Goal: Task Accomplishment & Management: Use online tool/utility

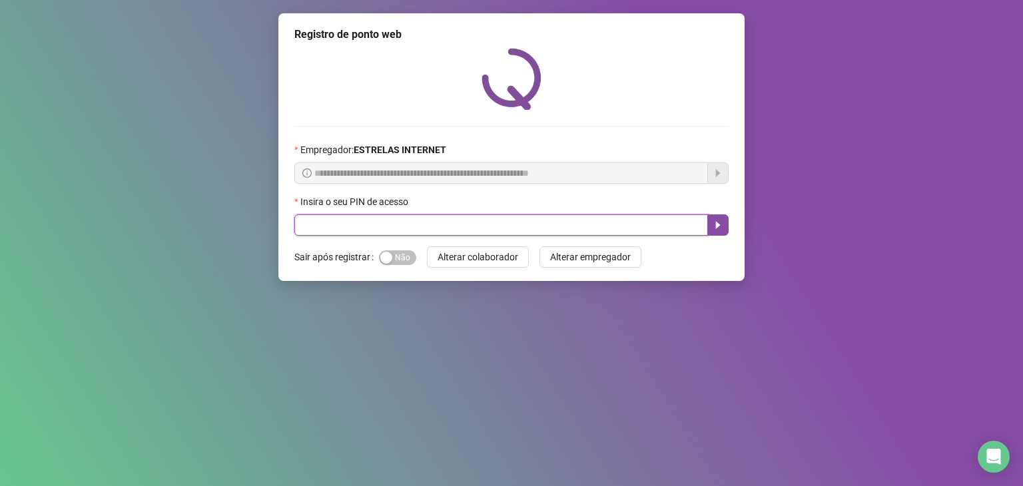
click at [429, 232] on input "text" at bounding box center [501, 224] width 414 height 21
type input "*****"
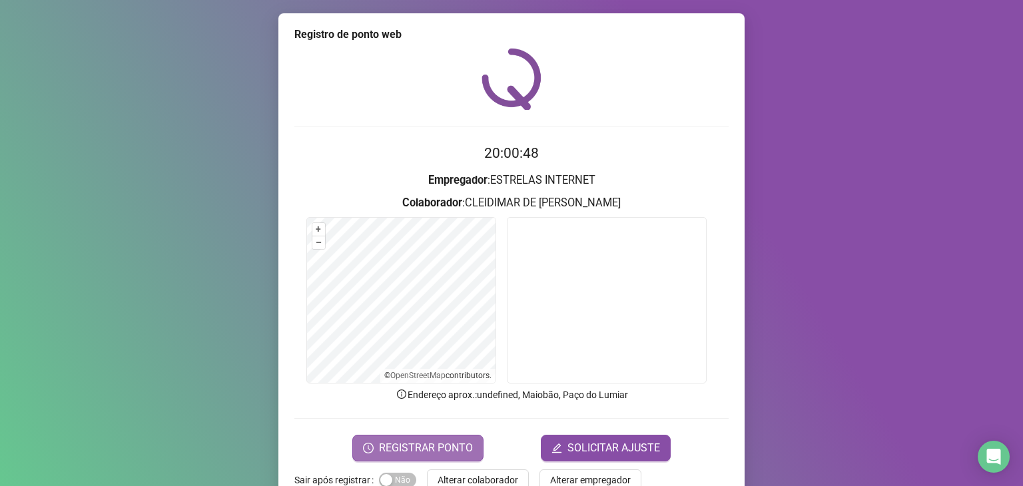
click at [385, 450] on span "REGISTRAR PONTO" at bounding box center [426, 448] width 94 height 16
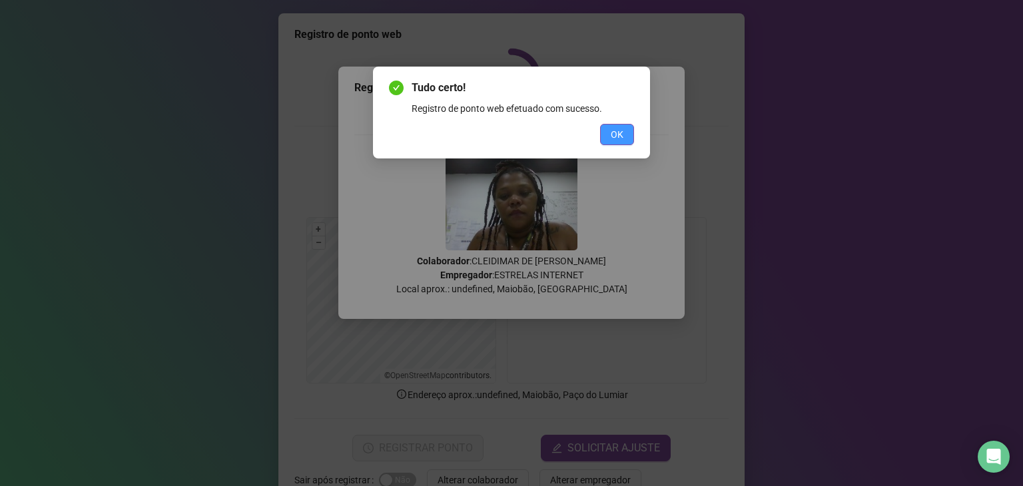
click at [615, 137] on span "OK" at bounding box center [617, 134] width 13 height 15
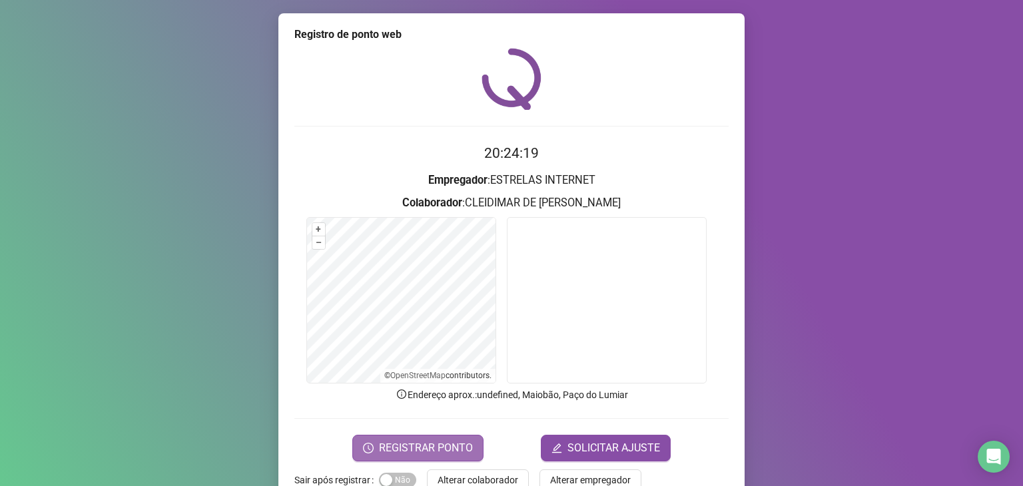
click at [413, 446] on span "REGISTRAR PONTO" at bounding box center [426, 448] width 94 height 16
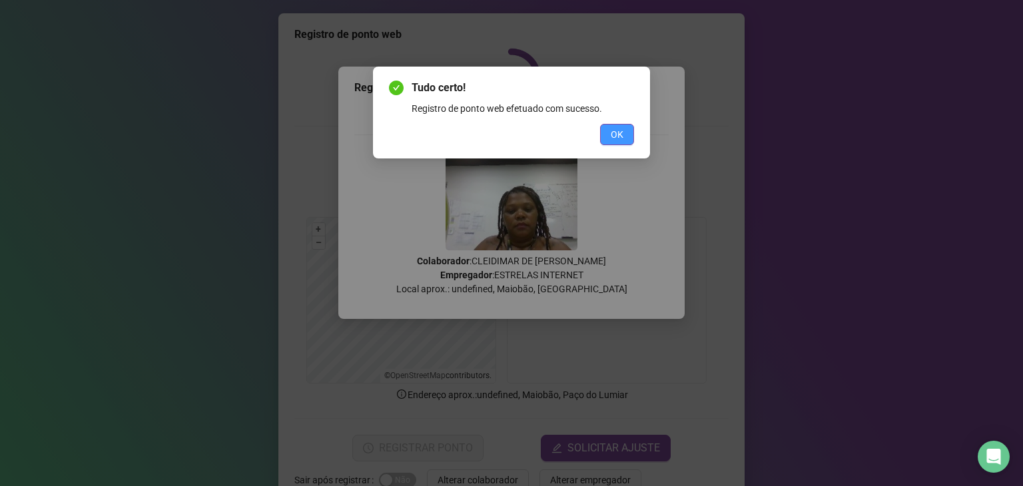
click at [614, 130] on span "OK" at bounding box center [617, 134] width 13 height 15
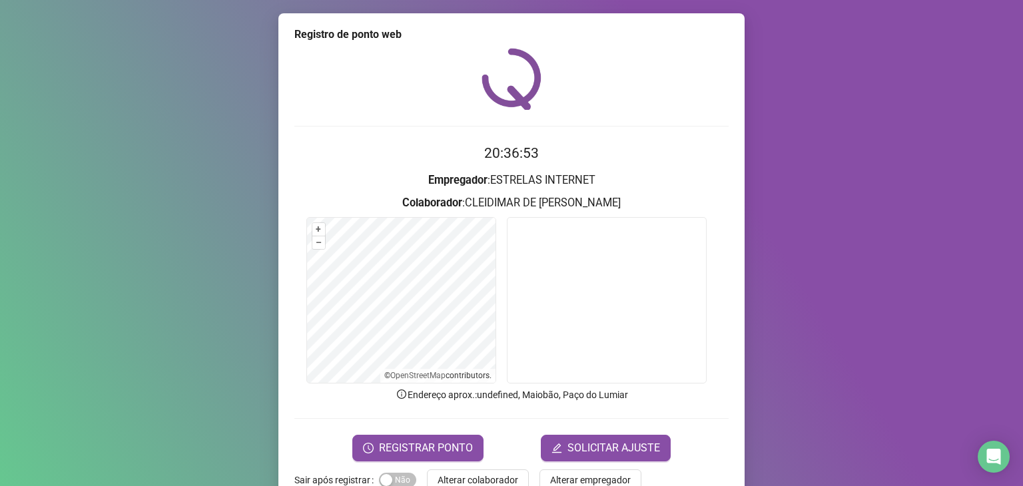
click at [149, 179] on div "Registro [PERSON_NAME] web 20:36:53 Empregador : ESTRELAS INTERNET Colaborador …" at bounding box center [511, 243] width 1023 height 486
drag, startPoint x: 489, startPoint y: 177, endPoint x: 646, endPoint y: 194, distance: 158.1
click at [634, 187] on h3 "Empregador : ESTRELAS INTERNET" at bounding box center [511, 180] width 434 height 17
click at [648, 195] on h3 "Colaborador : CLEIDIMAR DE [PERSON_NAME]" at bounding box center [511, 203] width 434 height 17
drag, startPoint x: 622, startPoint y: 207, endPoint x: 308, endPoint y: 191, distance: 314.8
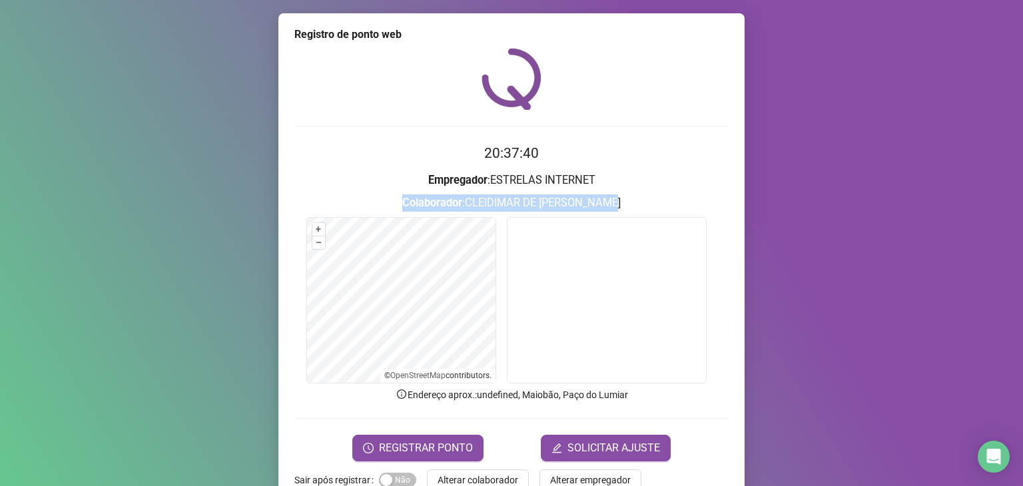
click at [307, 200] on h3 "Colaborador : CLEIDIMAR DE [PERSON_NAME]" at bounding box center [511, 203] width 434 height 17
drag, startPoint x: 364, startPoint y: 121, endPoint x: 378, endPoint y: 167, distance: 48.2
click at [365, 122] on div "20:37:40 Empregador : ESTRELAS INTERNET Colaborador : CLEIDIMAR DE [PERSON_NAME…" at bounding box center [511, 255] width 434 height 414
drag, startPoint x: 424, startPoint y: 179, endPoint x: 687, endPoint y: 215, distance: 266.2
click at [687, 214] on form "20:37:42 Empregador : ESTRELAS INTERNET Colaborador : CLEIDIMAR DE [PERSON_NAME…" at bounding box center [511, 302] width 434 height 318
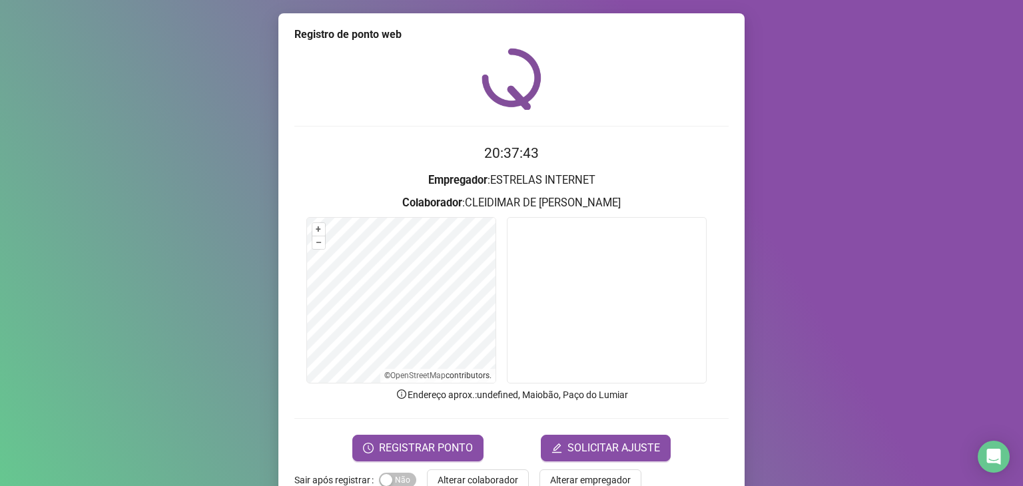
drag, startPoint x: 372, startPoint y: 127, endPoint x: 346, endPoint y: 0, distance: 129.3
click at [368, 94] on div "20:37:43 Empregador : ESTRELAS INTERNET Colaborador : CLEIDIMAR DE [PERSON_NAME…" at bounding box center [511, 255] width 434 height 414
